Goal: Task Accomplishment & Management: Manage account settings

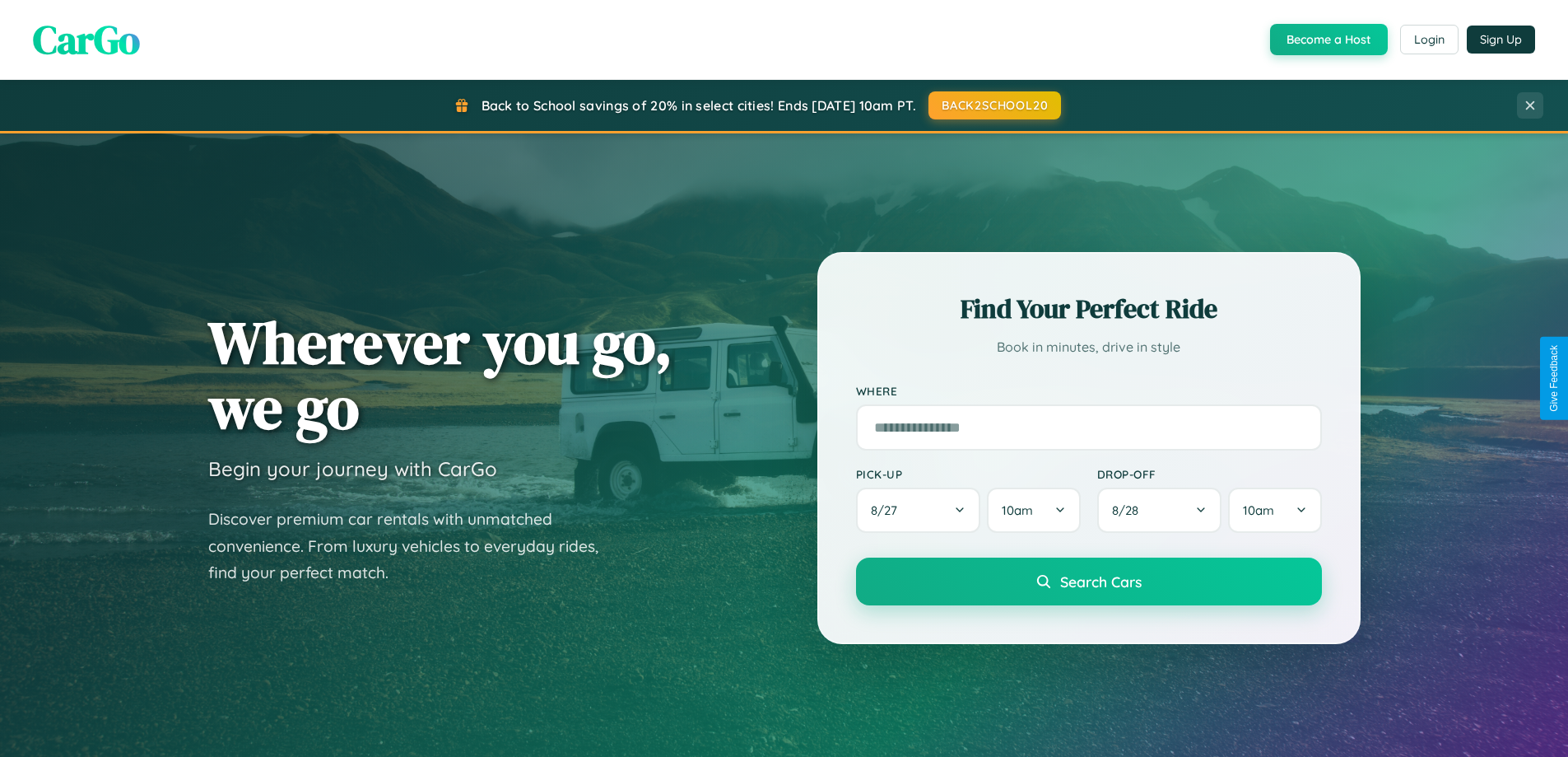
scroll to position [1133, 0]
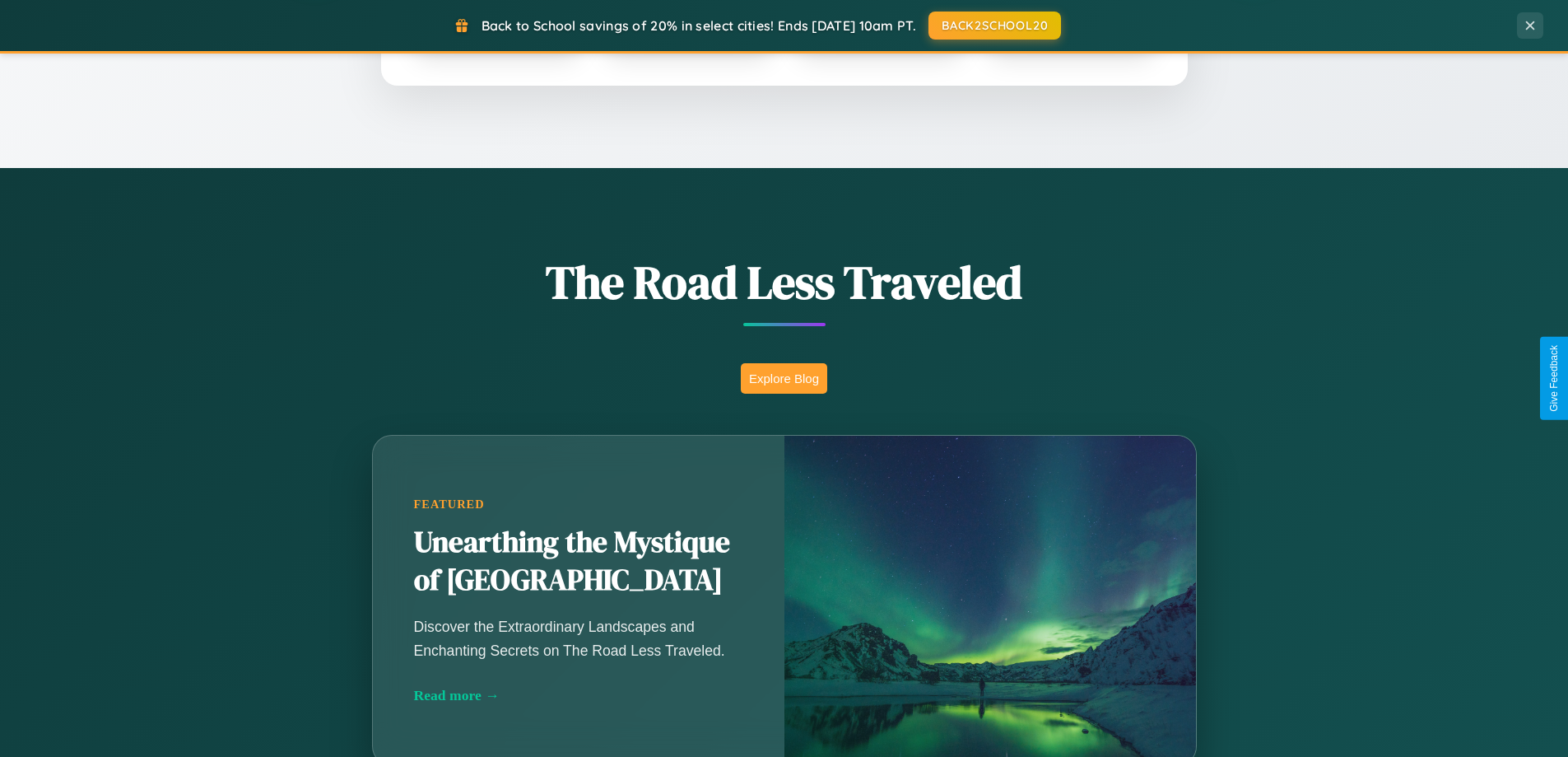
click at [783, 378] on button "Explore Blog" at bounding box center [783, 378] width 86 height 31
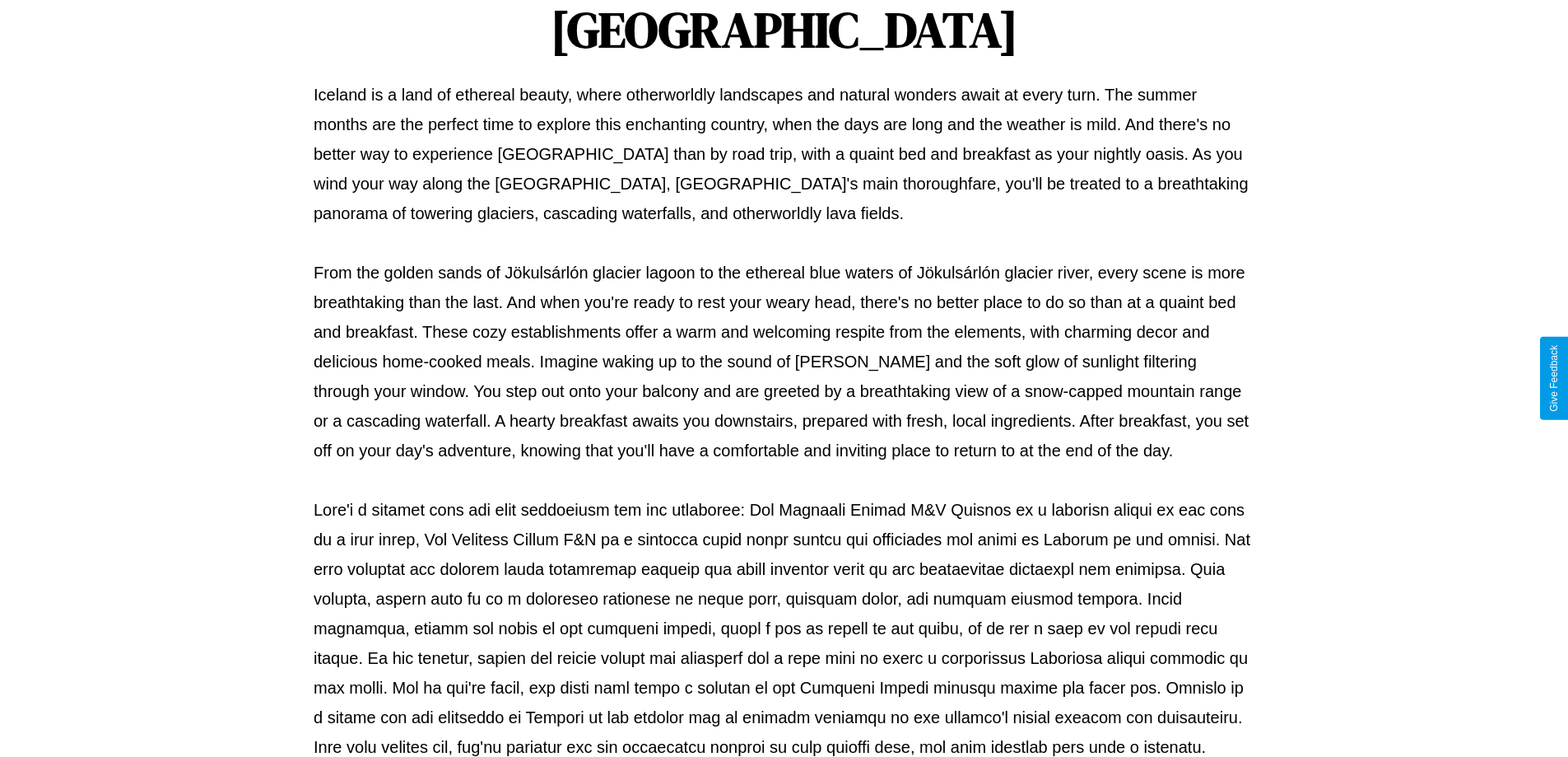
scroll to position [533, 0]
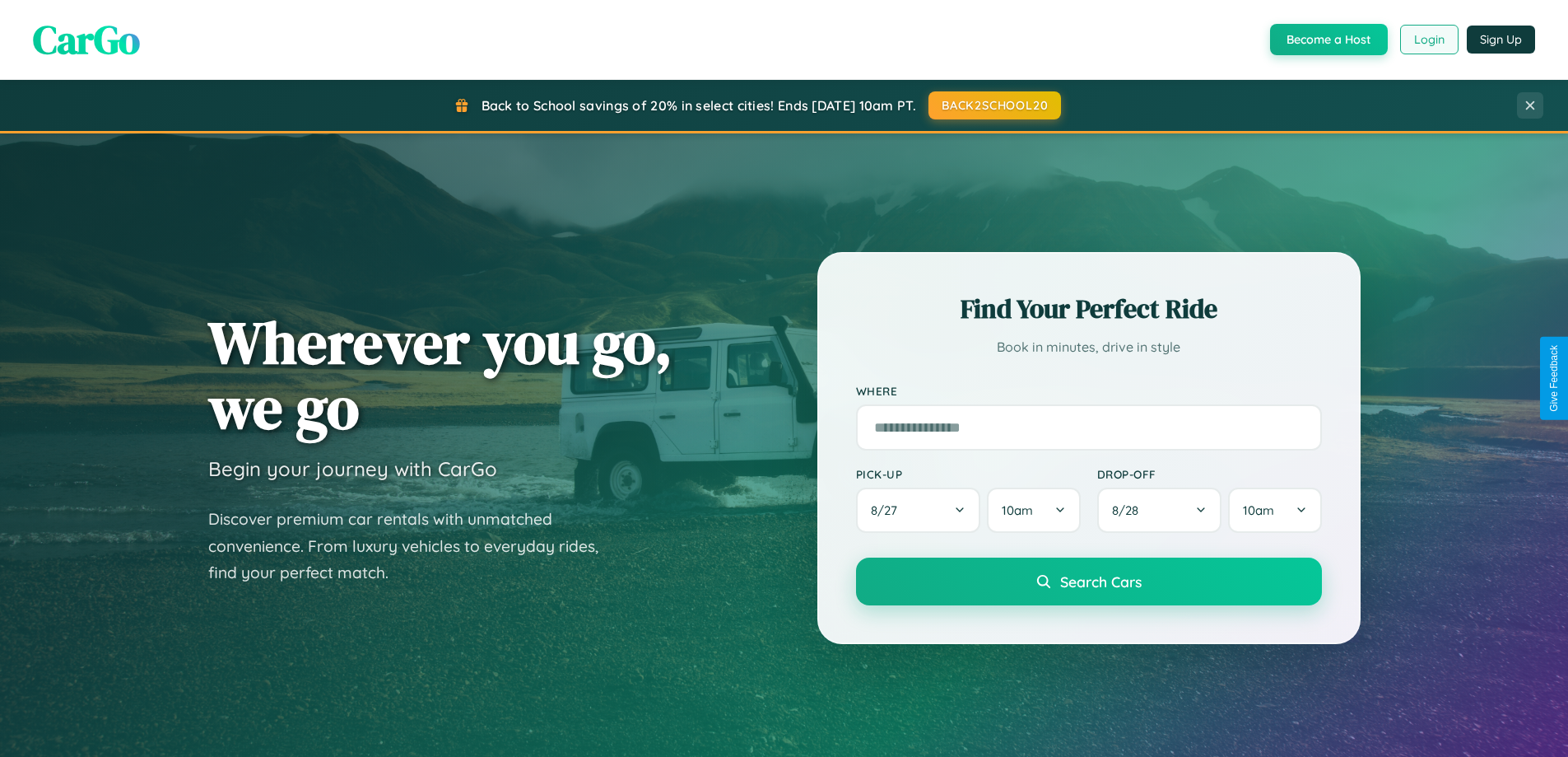
click at [1428, 39] on button "Login" at bounding box center [1428, 39] width 58 height 30
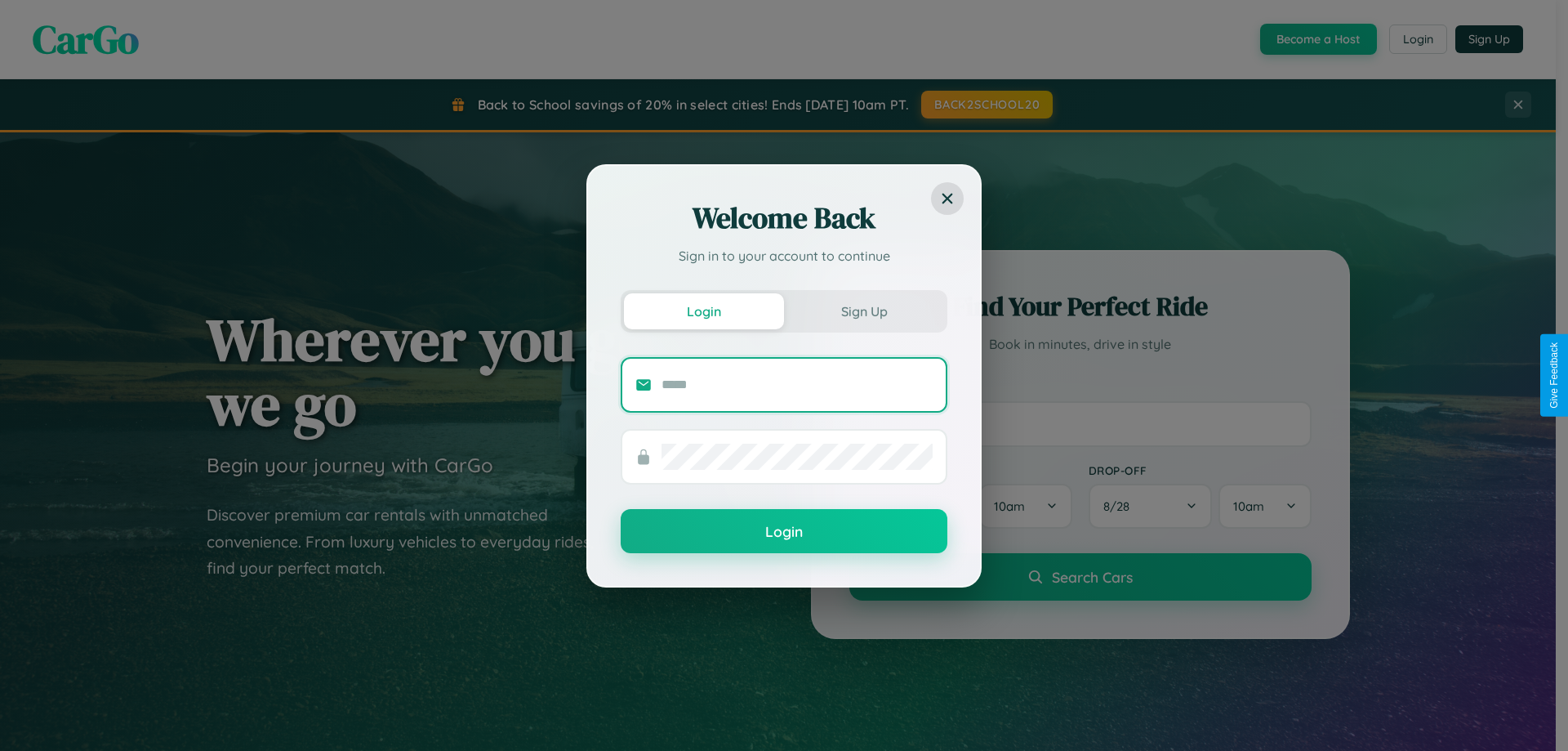
click at [797, 384] on input "text" at bounding box center [797, 384] width 271 height 26
type input "**********"
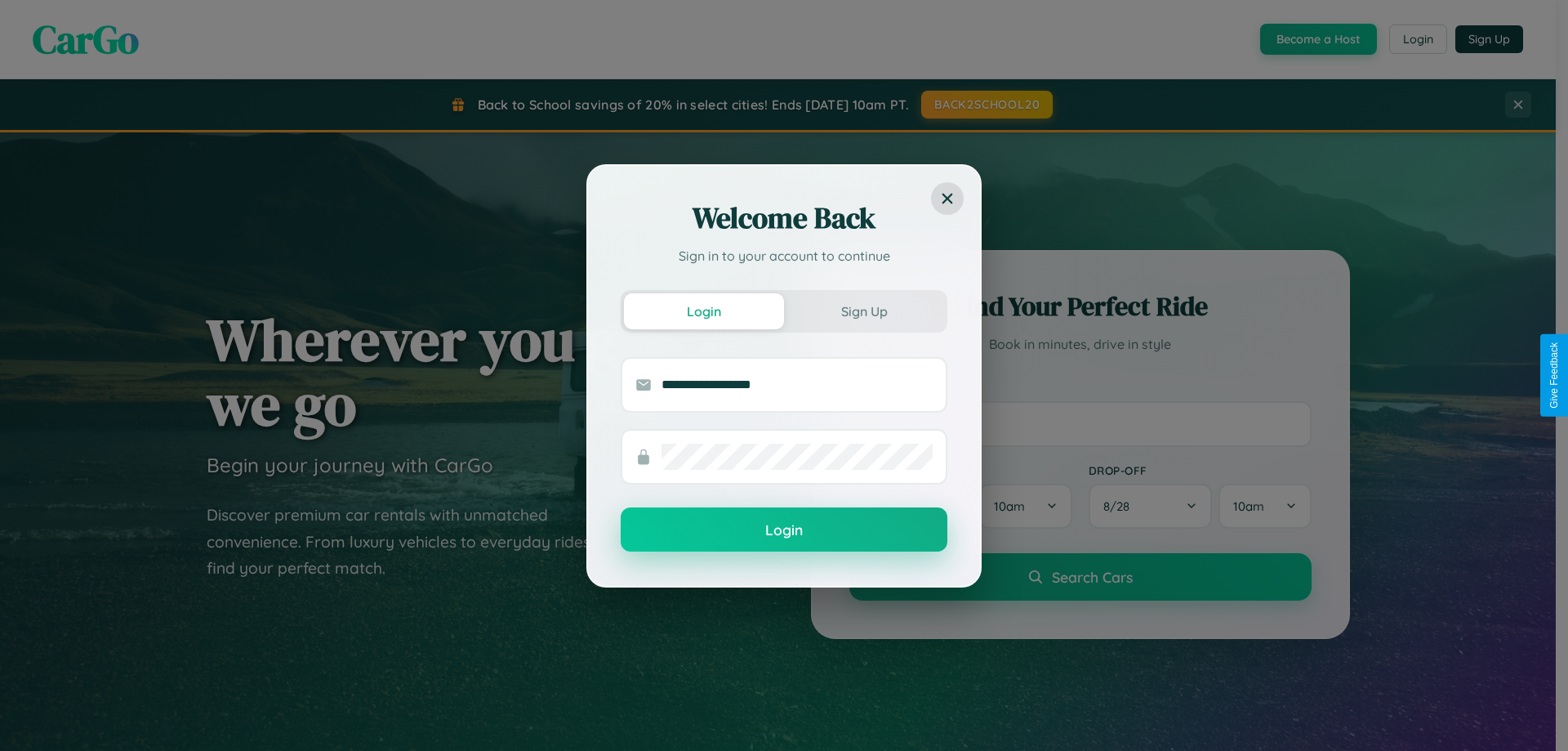
click at [784, 530] on button "Login" at bounding box center [784, 529] width 327 height 44
